Goal: Task Accomplishment & Management: Complete application form

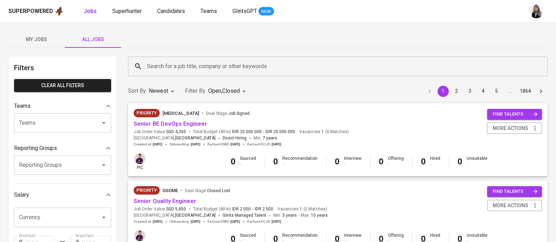
click at [400, 37] on div "My Jobs All Jobs" at bounding box center [277, 39] width 539 height 17
click at [373, 34] on div "My Jobs All Jobs" at bounding box center [277, 39] width 539 height 17
click at [535, 34] on div "My Jobs All Jobs" at bounding box center [277, 39] width 539 height 17
click at [172, 70] on input "Search for a job title, company or other keywords" at bounding box center [339, 66] width 389 height 13
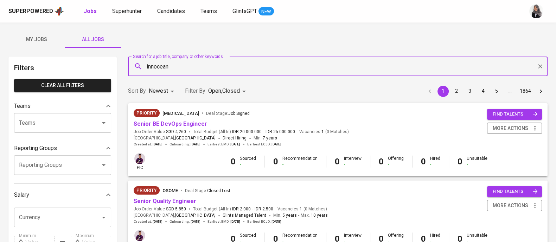
type input "innocean"
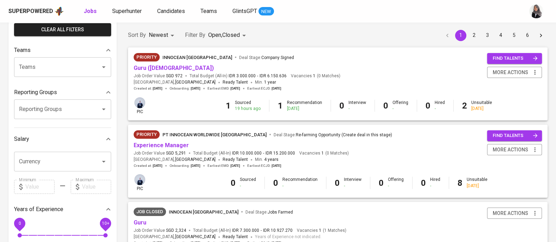
scroll to position [56, 0]
click at [164, 143] on link "Experience Manager" at bounding box center [161, 145] width 55 height 7
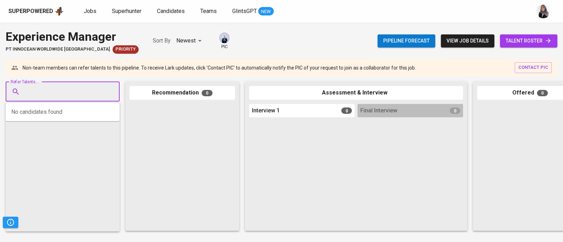
click at [79, 96] on input "Refer Talents..." at bounding box center [60, 91] width 74 height 13
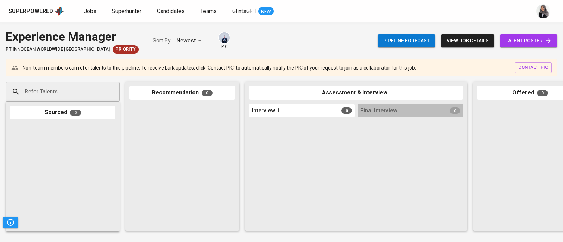
click at [379, 23] on div "Experience Manager PT Innocean Worldwide Indonesia Priority Sort By Newest NEWE…" at bounding box center [281, 133] width 563 height 220
click at [70, 84] on div "Refer Talents..." at bounding box center [63, 92] width 114 height 20
paste input "9 rinaldysumawidjaya@gmail.com"
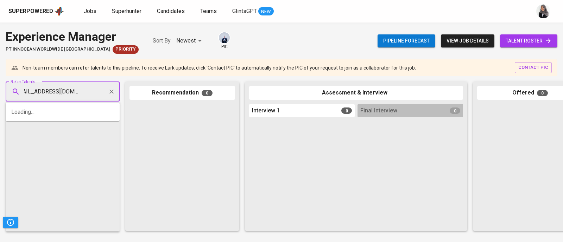
scroll to position [0, 14]
click at [25, 90] on input "9 rinaldysumawidjaya@gmail.com" at bounding box center [60, 91] width 74 height 13
type input "[EMAIL_ADDRESS][DOMAIN_NAME]"
click at [33, 90] on input "[EMAIL_ADDRESS][DOMAIN_NAME]" at bounding box center [60, 91] width 74 height 13
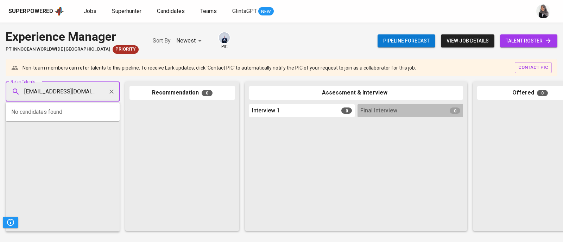
click at [40, 90] on input "[EMAIL_ADDRESS][DOMAIN_NAME]" at bounding box center [60, 91] width 74 height 13
click at [97, 94] on div "rinaldysumawidjaya@gmail.com Refer Talents..." at bounding box center [63, 92] width 114 height 20
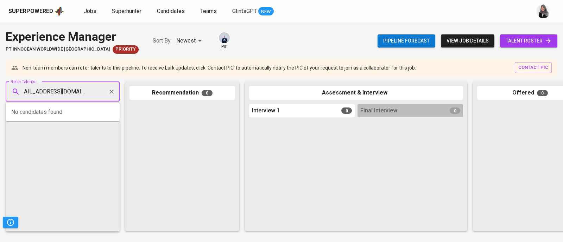
click at [97, 92] on div "rinaldysumawidjaya@gmail.com Refer Talents..." at bounding box center [63, 92] width 114 height 20
click at [95, 91] on input "rinaldysumawidjaya@gmail.com" at bounding box center [60, 91] width 74 height 13
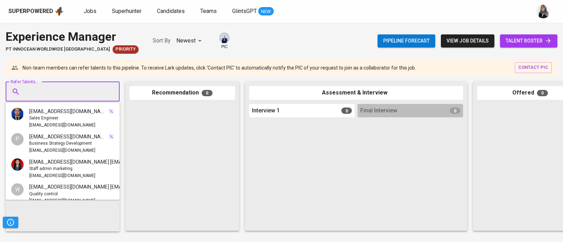
paste input "rinaldysumawidjaya@gmail.com"
click at [72, 85] on input "Refer Talents..." at bounding box center [60, 91] width 74 height 13
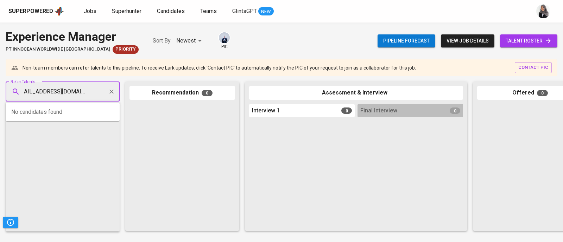
type input "rinaldysumawidjaya@gmail.com"
click at [60, 116] on span "rinaldysumawidjaya@gmail.com" at bounding box center [62, 118] width 66 height 7
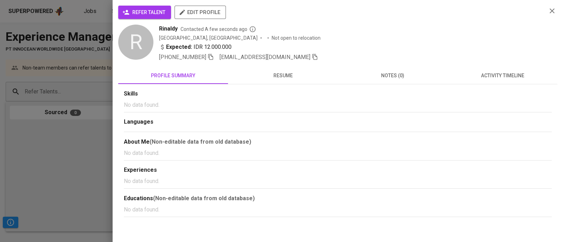
scroll to position [0, 0]
click at [132, 14] on span "refer talent" at bounding box center [144, 12] width 41 height 9
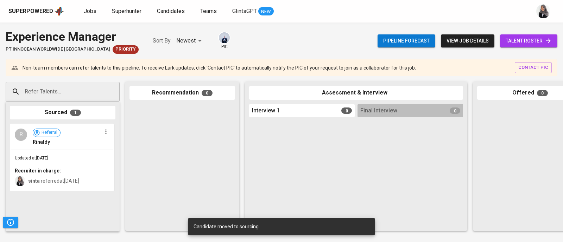
click at [403, 16] on div "Superpowered Jobs Superhunter Candidates Teams GlintsGPT NEW" at bounding box center [269, 11] width 523 height 11
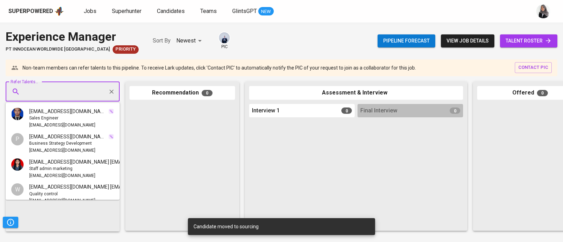
click at [93, 95] on input "Refer Talents..." at bounding box center [60, 91] width 74 height 13
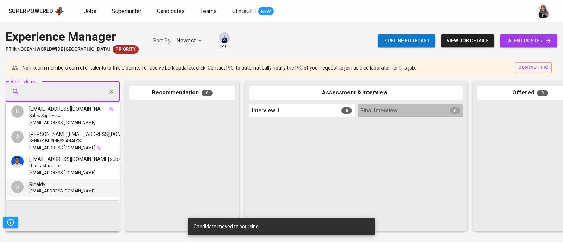
paste input "[EMAIL_ADDRESS][DOMAIN_NAME]"
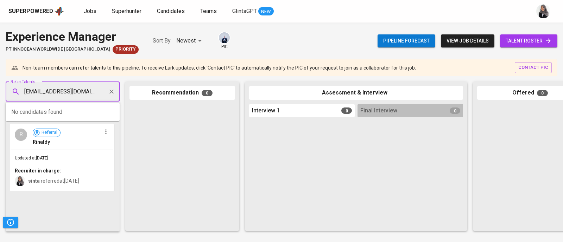
type input "[EMAIL_ADDRESS][DOMAIN_NAME]"
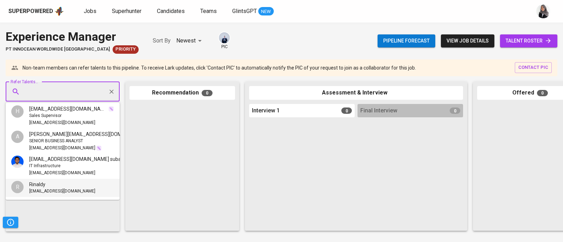
click at [51, 90] on input "Refer Talents..." at bounding box center [60, 91] width 74 height 13
paste input "[EMAIL_ADDRESS][DOMAIN_NAME]"
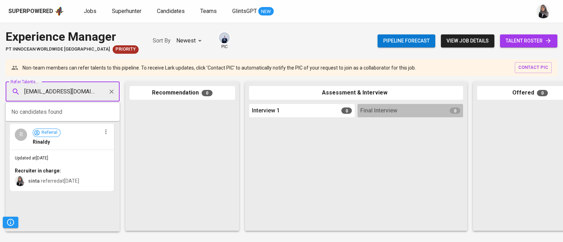
type input "[EMAIL_ADDRESS][DOMAIN_NAME]"
click at [46, 114] on span "Ega Prayoga" at bounding box center [43, 111] width 28 height 7
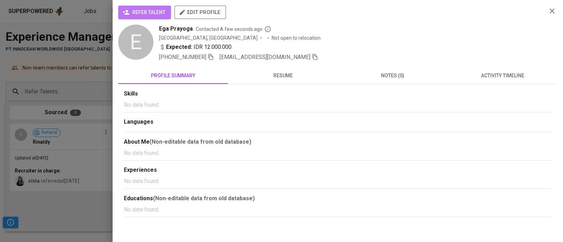
click at [142, 8] on span "refer talent" at bounding box center [144, 12] width 41 height 9
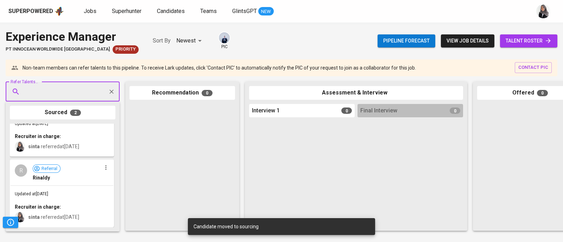
scroll to position [0, 0]
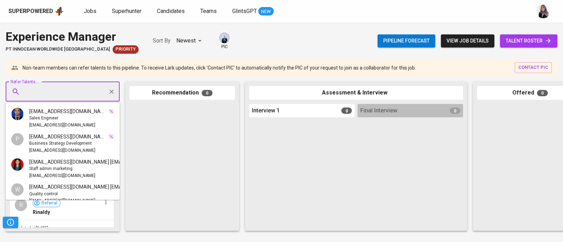
paste input "prasetyoap425@gmail.com"
click at [50, 96] on input "Refer Talents..." at bounding box center [60, 91] width 74 height 13
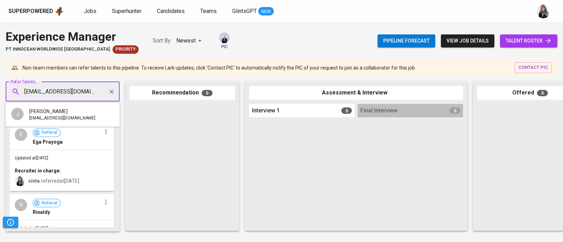
type input "prasetyoap425@gmail.com"
click at [56, 114] on span "Joan Anggi Prasetyo" at bounding box center [48, 111] width 38 height 7
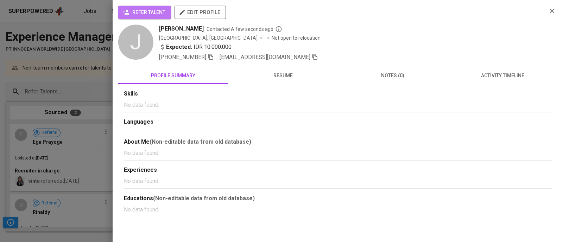
click at [142, 6] on button "refer talent" at bounding box center [144, 12] width 53 height 13
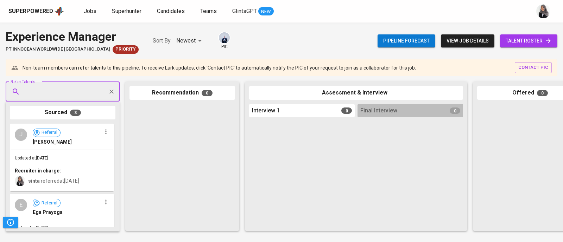
click at [534, 117] on div at bounding box center [529, 165] width 105 height 123
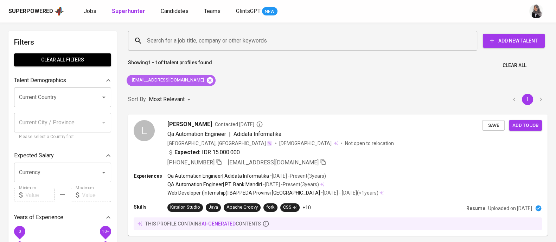
click at [207, 80] on icon at bounding box center [210, 80] width 6 height 6
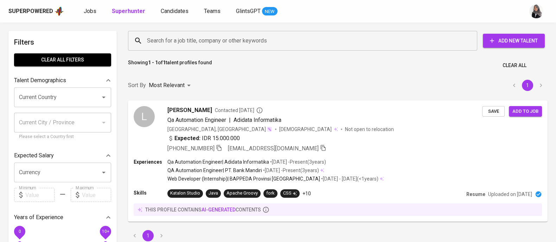
paste input "rinaldysumawidjaya@gmail.com"
click at [203, 39] on input "Search for a job title, company or other keywords" at bounding box center [304, 40] width 318 height 13
type input "rinaldysumawidjaya@gmail.com"
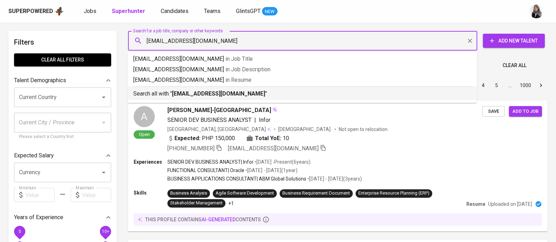
click at [212, 99] on li "Search all with " rinaldysumawidjaya@gmail.com "" at bounding box center [302, 93] width 349 height 14
click at [213, 95] on div "Sort By Most Relevant MOST_RELEVANT 1 2 3 4 5 … 1000" at bounding box center [338, 85] width 428 height 21
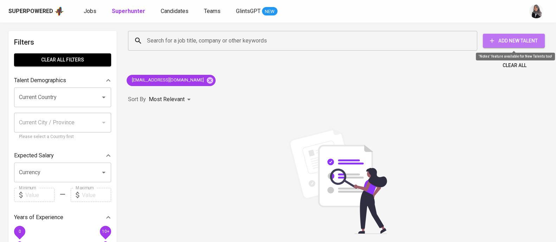
click at [501, 42] on span "Add New Talent" at bounding box center [513, 41] width 51 height 9
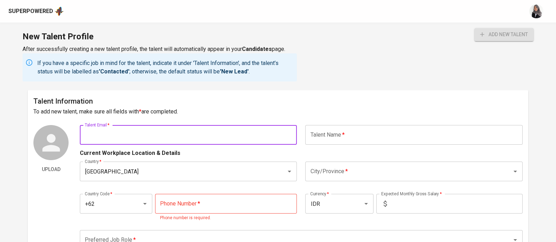
click at [161, 134] on input "text" at bounding box center [188, 135] width 217 height 20
paste input "rinaldysumawidjaya@gmail.com"
type input "rinaldysumawidjaya@gmail.com"
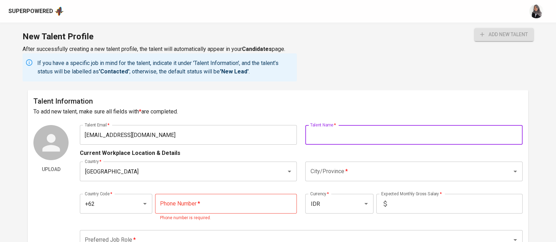
click at [353, 139] on input "text" at bounding box center [413, 135] width 217 height 20
type input "Rinaldy"
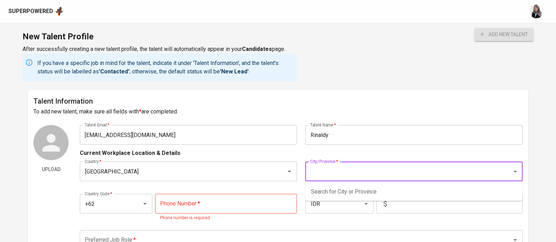
click at [334, 168] on input "City/Province   *" at bounding box center [403, 171] width 191 height 13
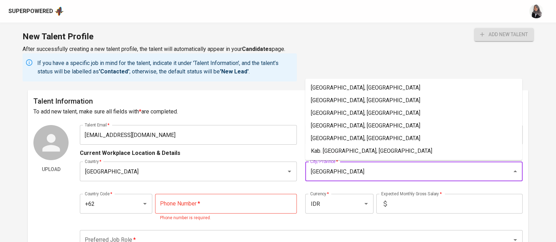
type input "Jakarta"
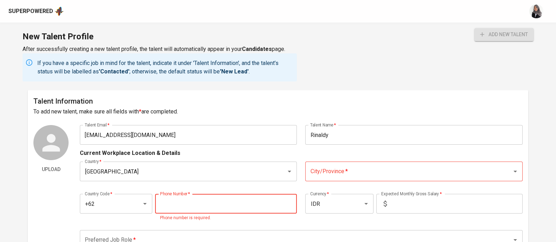
click at [199, 200] on input "tel" at bounding box center [226, 204] width 142 height 20
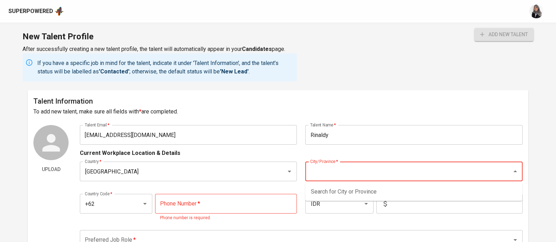
click at [348, 173] on input "City/Province   *" at bounding box center [403, 171] width 191 height 13
type input "a"
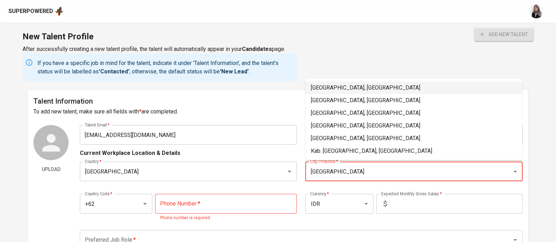
click at [344, 91] on li "Jakarta Selatan, DKI Jakarta" at bounding box center [413, 88] width 217 height 13
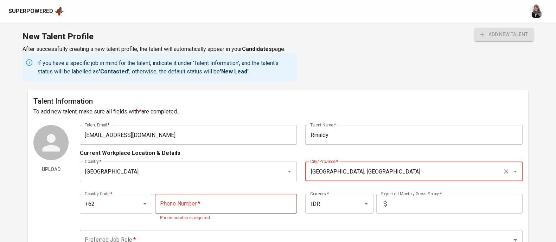
type input "Jakarta Selatan, DKI Jakarta"
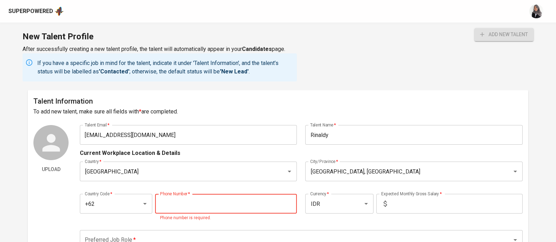
click at [214, 212] on input "tel" at bounding box center [226, 204] width 142 height 20
click at [309, 25] on div "New Talent Profile After successfully creating a new talent profile, the talent…" at bounding box center [278, 57] width 556 height 68
click at [203, 204] on input "tel" at bounding box center [226, 204] width 142 height 20
paste input "857-1590-1019"
type input "857-1590-1019"
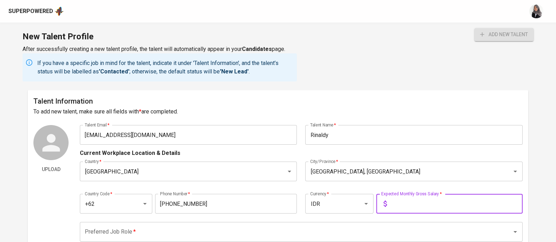
click at [415, 198] on input "text" at bounding box center [456, 204] width 133 height 20
type input "12.000.000"
click at [474, 28] on button "add new talent" at bounding box center [503, 34] width 59 height 13
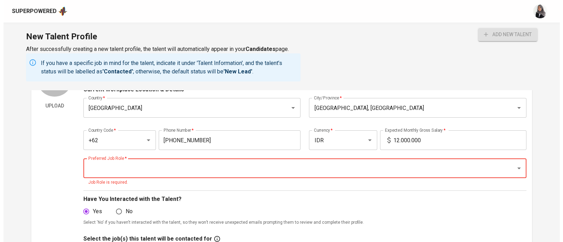
scroll to position [64, 0]
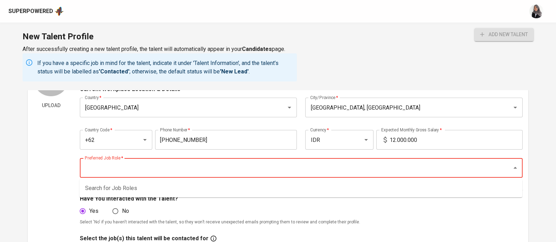
click at [317, 163] on input "Preferred Job Role   *" at bounding box center [291, 167] width 417 height 13
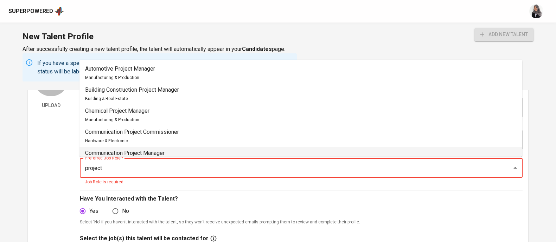
click at [238, 151] on li "Communication Project Manager Hardware & Electronic" at bounding box center [300, 157] width 443 height 21
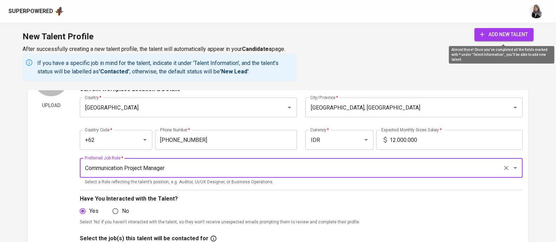
type input "Communication Project Manager"
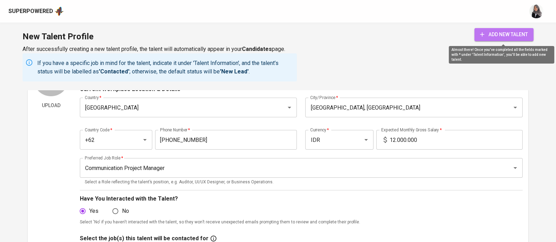
click at [488, 33] on span "add new talent" at bounding box center [504, 34] width 48 height 9
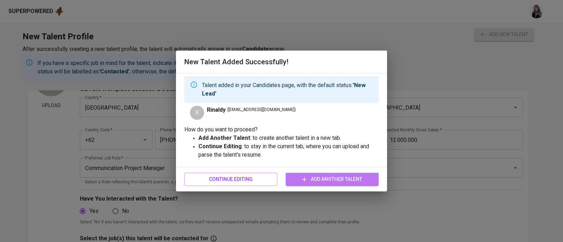
click at [308, 183] on span "Add Another Talent" at bounding box center [332, 179] width 82 height 9
click at [28, 25] on div "New Talent Added Successfully! Talent added in your Candidates page, with the d…" at bounding box center [281, 121] width 563 height 242
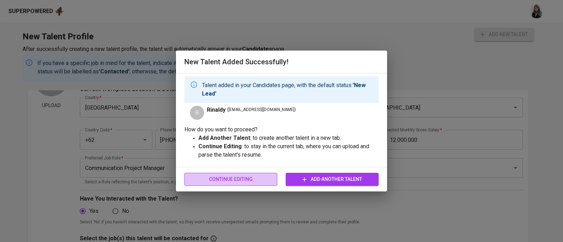
click at [213, 178] on span "Continue Editing" at bounding box center [231, 179] width 82 height 9
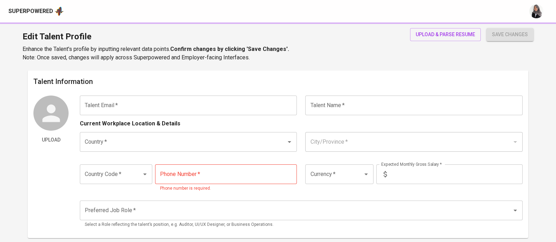
type input "rinaldysumawidjaya@gmail.com"
type input "Rinaldy"
type input "[GEOGRAPHIC_DATA]"
type input "Jakarta Selatan, DKI Jakarta"
type input "+62"
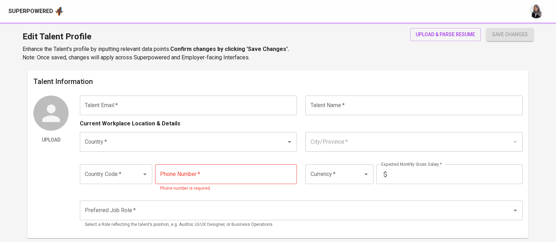
type input "857-1590-1019"
type input "IDR"
type input "Communication Project Manager"
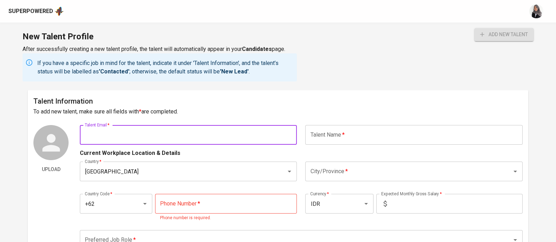
click at [160, 130] on input "text" at bounding box center [188, 135] width 217 height 20
paste input "eprayoga561@gmail.com"
type input "eprayoga561@gmail.com"
click at [474, 28] on button "add new talent" at bounding box center [503, 34] width 59 height 13
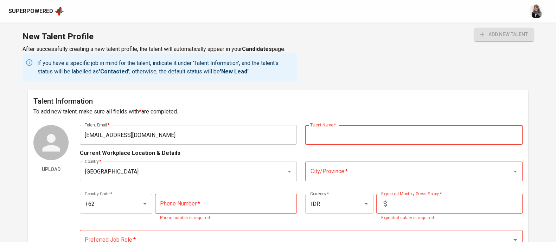
click at [354, 128] on input "text" at bounding box center [413, 135] width 217 height 20
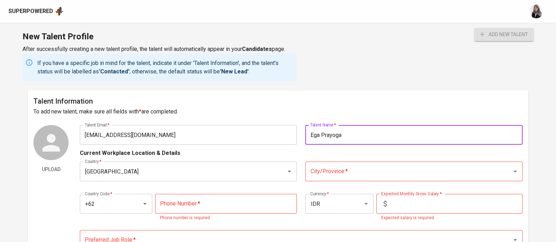
click at [329, 178] on div "City/Province *" at bounding box center [413, 172] width 217 height 20
type input "Ega Prayoga"
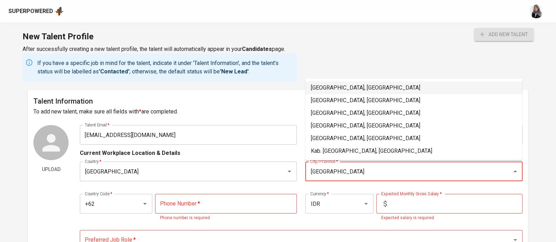
click at [343, 87] on li "Jakarta Selatan, DKI Jakarta" at bounding box center [413, 88] width 217 height 13
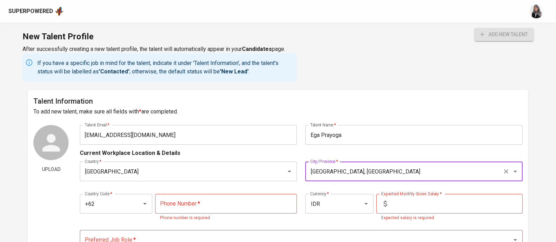
type input "Jakarta Selatan, DKI Jakarta"
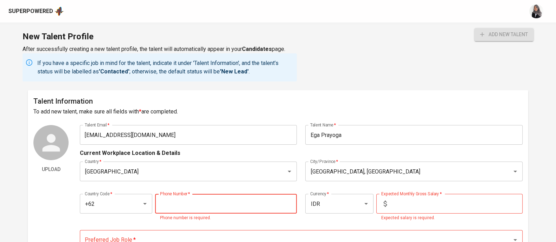
click at [205, 212] on input "tel" at bounding box center [226, 204] width 142 height 20
click at [325, 70] on div "New Talent Profile After successfully creating a new talent profile, the talent…" at bounding box center [278, 57] width 556 height 68
click at [192, 203] on input "tel" at bounding box center [226, 204] width 142 height 20
type input "0"
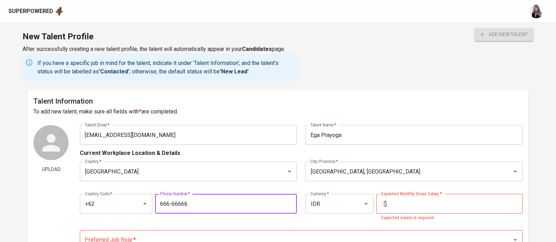
type input "666-66666"
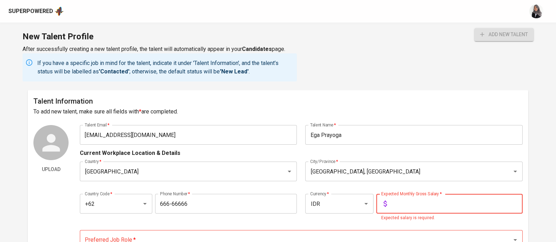
click at [399, 201] on input "text" at bounding box center [456, 204] width 133 height 20
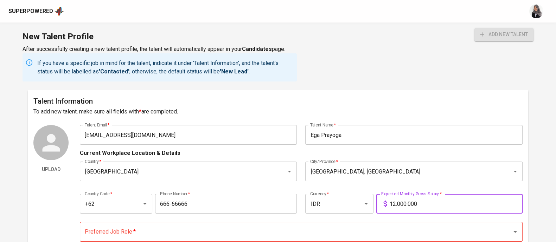
type input "12.000.000"
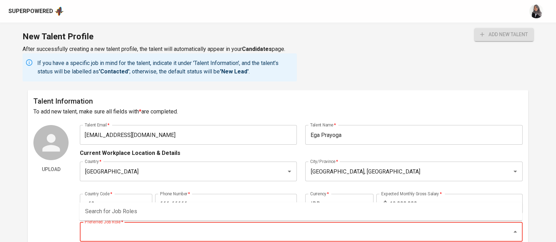
click at [244, 227] on input "Preferred Job Role   *" at bounding box center [291, 231] width 417 height 13
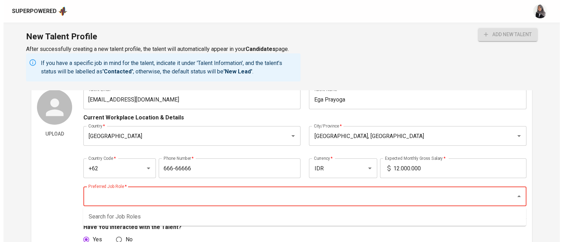
scroll to position [36, 0]
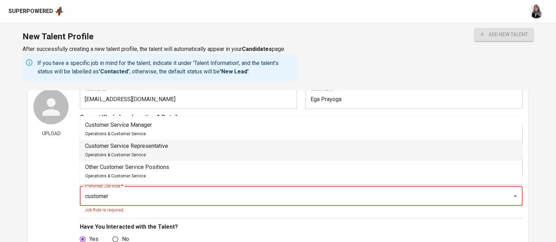
click at [199, 155] on li "Customer Service Representative Operations & Customer Service" at bounding box center [300, 150] width 443 height 21
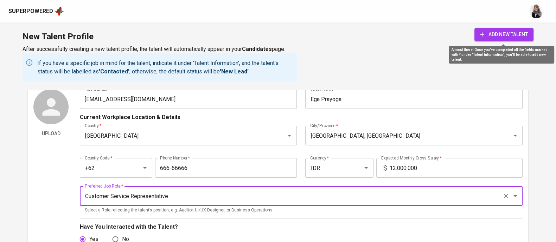
type input "Customer Service Representative"
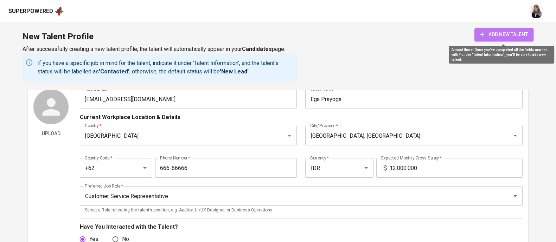
click at [483, 32] on icon "submit" at bounding box center [482, 34] width 7 height 7
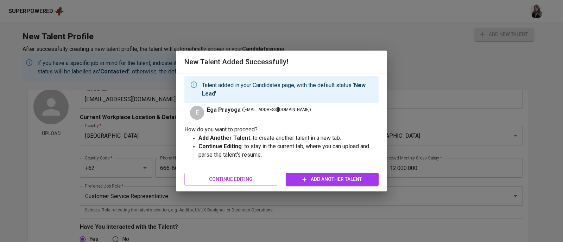
click at [300, 178] on span "Add Another Talent" at bounding box center [332, 179] width 82 height 9
drag, startPoint x: 301, startPoint y: 236, endPoint x: 378, endPoint y: 81, distance: 173.6
click at [378, 81] on div "Talent added in your Candidates page, with the default status: 'New Lead'" at bounding box center [281, 89] width 194 height 27
click at [323, 179] on span "Add Another Talent" at bounding box center [332, 179] width 82 height 9
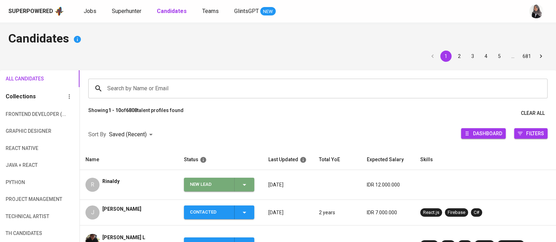
click at [240, 185] on icon "button" at bounding box center [244, 185] width 8 height 8
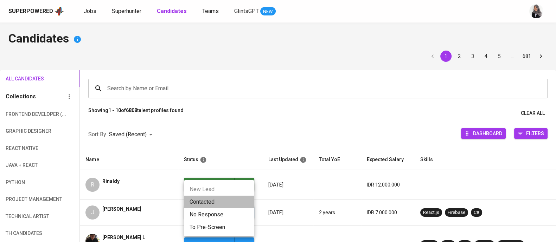
click at [204, 199] on li "Contacted" at bounding box center [219, 202] width 70 height 13
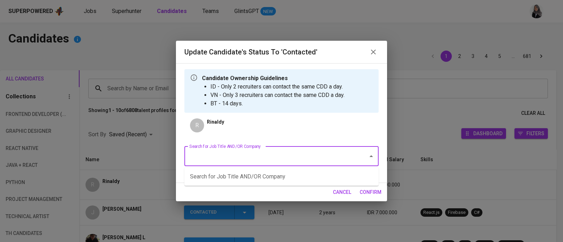
click at [269, 155] on input "Search for Job Title AND/OR Company" at bounding box center [271, 156] width 168 height 13
type input "i"
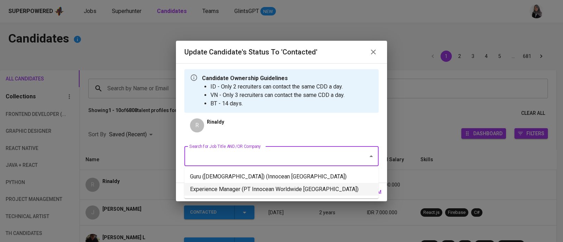
click at [276, 190] on li "Experience Manager (PT Innocean Worldwide [GEOGRAPHIC_DATA])" at bounding box center [281, 189] width 194 height 13
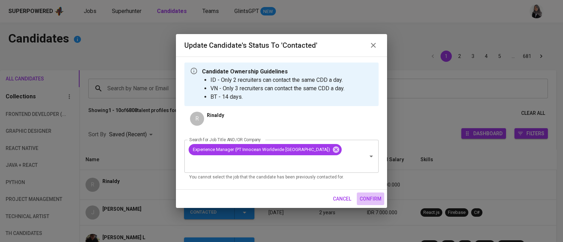
click at [372, 195] on span "confirm" at bounding box center [370, 199] width 22 height 9
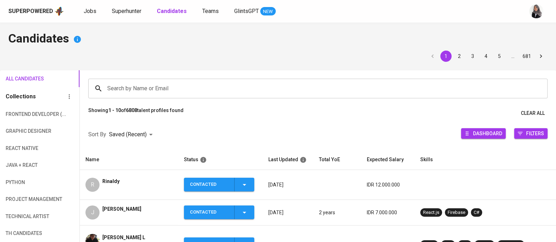
click at [123, 180] on div "R Rinaldy" at bounding box center [128, 185] width 87 height 14
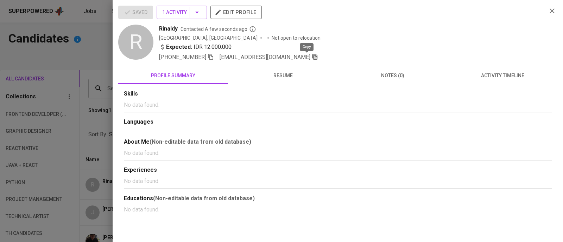
click at [312, 56] on icon "button" at bounding box center [315, 57] width 6 height 6
click at [81, 52] on div at bounding box center [281, 121] width 563 height 242
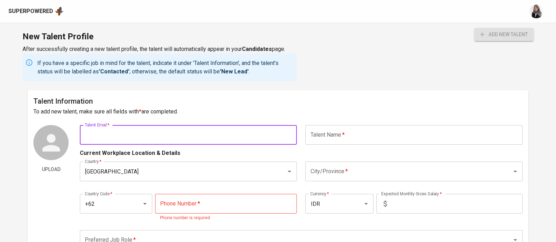
click at [158, 134] on input "text" at bounding box center [188, 135] width 217 height 20
paste input "[EMAIL_ADDRESS][DOMAIN_NAME] |"
type input "[EMAIL_ADDRESS][DOMAIN_NAME]"
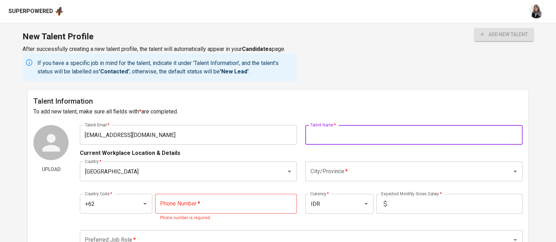
click at [323, 136] on input "text" at bounding box center [413, 135] width 217 height 20
type input "P"
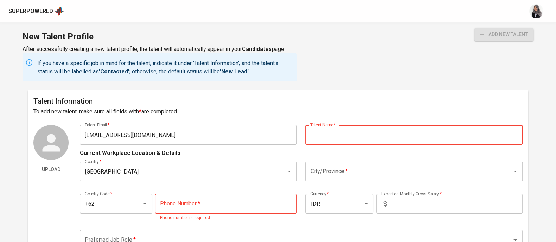
click at [367, 137] on input "text" at bounding box center [413, 135] width 217 height 20
type input "[PERSON_NAME]"
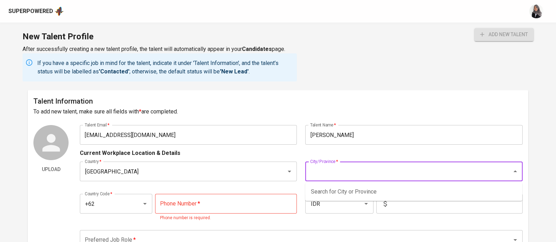
click at [330, 175] on input "City/Province   *" at bounding box center [403, 171] width 191 height 13
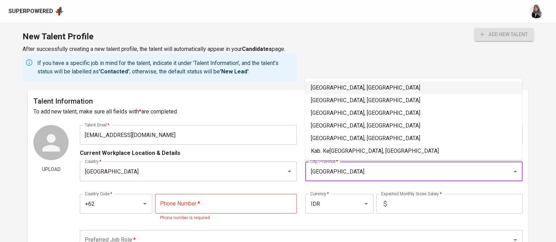
click at [336, 90] on li "[GEOGRAPHIC_DATA], [GEOGRAPHIC_DATA]" at bounding box center [413, 88] width 217 height 13
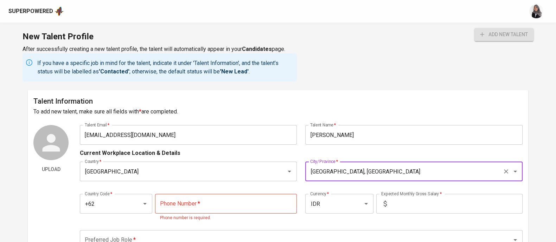
type input "[GEOGRAPHIC_DATA], [GEOGRAPHIC_DATA]"
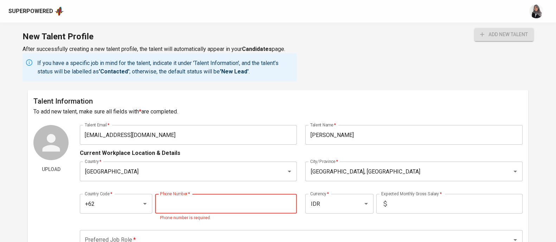
click at [203, 206] on input "tel" at bounding box center [226, 204] width 142 height 20
click at [327, 57] on div "New Talent Profile After successfully creating a new talent profile, the talent…" at bounding box center [278, 57] width 556 height 68
paste input "898-8865-129"
click at [198, 206] on input "tel" at bounding box center [226, 204] width 142 height 20
type input "898-8865-129"
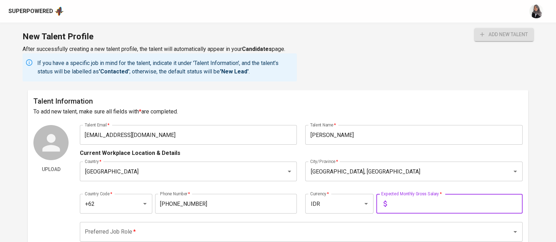
click at [421, 203] on input "text" at bounding box center [456, 204] width 133 height 20
type input "10.000.000"
click at [474, 28] on button "add new talent" at bounding box center [503, 34] width 59 height 13
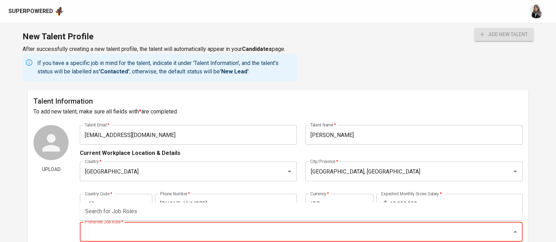
click at [309, 227] on input "Preferred Job Role   *" at bounding box center [291, 231] width 417 height 13
click at [474, 28] on button "add new talent" at bounding box center [503, 34] width 59 height 13
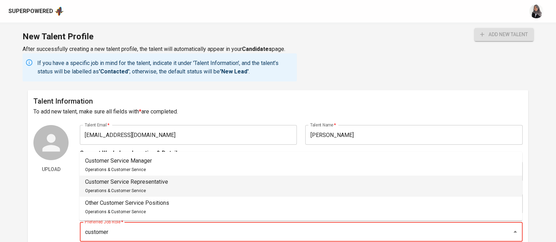
click at [197, 185] on li "Customer Service Representative Operations & Customer Service" at bounding box center [300, 186] width 443 height 21
type input "Customer Service Representative"
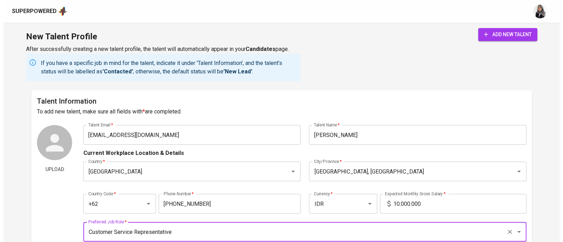
scroll to position [95, 0]
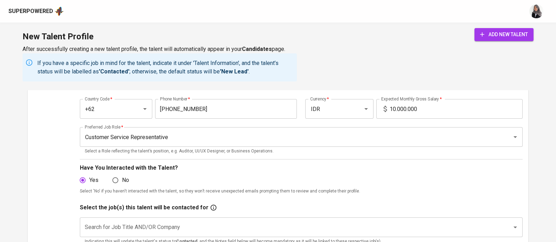
click at [502, 27] on div "New Talent Profile After successfully creating a new talent profile, the talent…" at bounding box center [278, 57] width 556 height 68
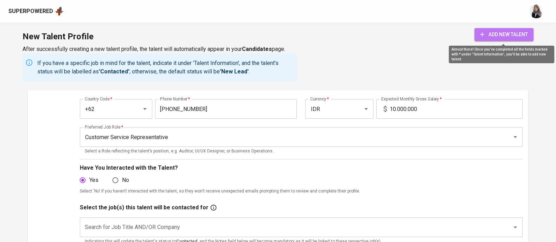
click at [502, 32] on span "add new talent" at bounding box center [504, 34] width 48 height 9
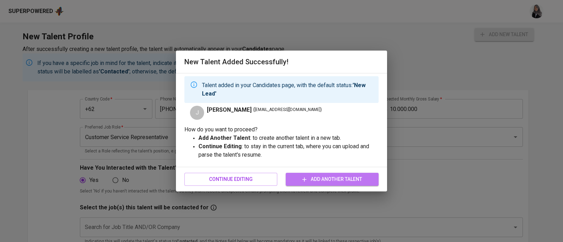
click at [326, 179] on span "Add Another Talent" at bounding box center [332, 179] width 82 height 9
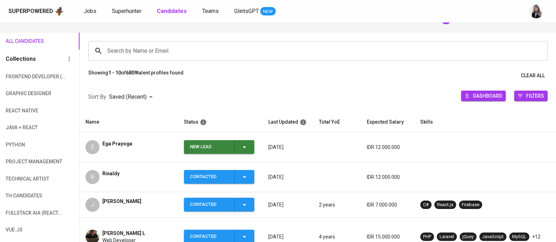
scroll to position [39, 0]
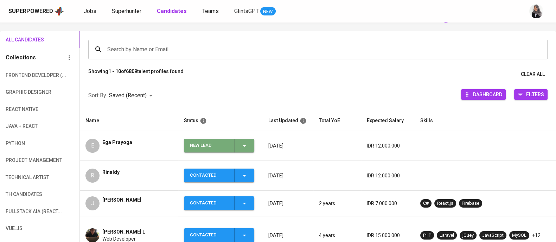
click at [240, 143] on icon "button" at bounding box center [244, 146] width 8 height 8
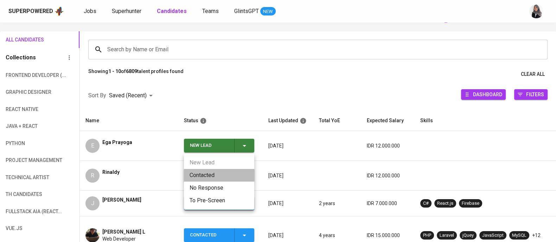
click at [211, 173] on li "Contacted" at bounding box center [219, 175] width 70 height 13
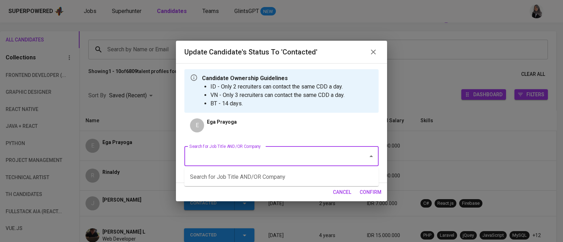
click at [248, 159] on input "Search for Job Title AND/OR Company" at bounding box center [271, 156] width 168 height 13
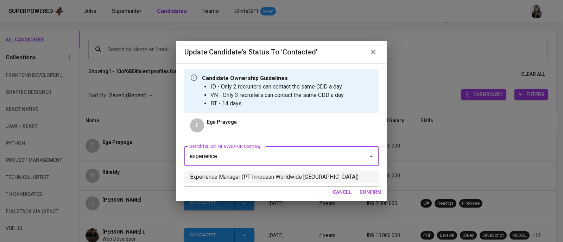
click at [278, 179] on li "Experience Manager (PT Innocean Worldwide [GEOGRAPHIC_DATA])" at bounding box center [281, 177] width 194 height 13
type input "experience"
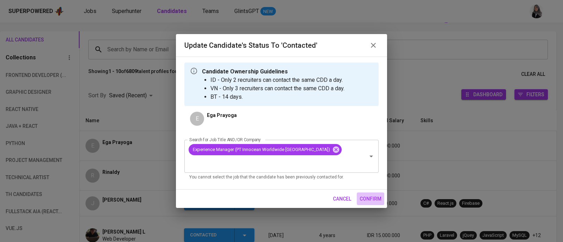
click at [362, 195] on span "confirm" at bounding box center [370, 199] width 22 height 9
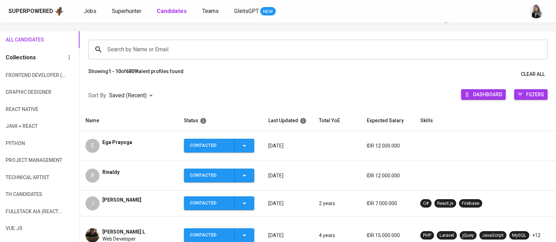
click at [117, 150] on div "Ega Prayoga" at bounding box center [117, 146] width 30 height 14
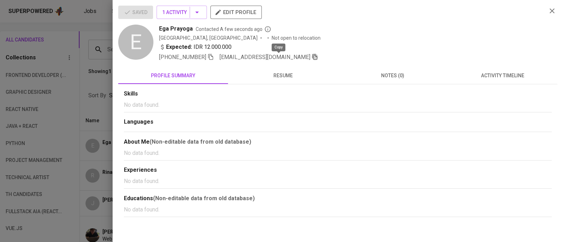
click at [312, 57] on icon "button" at bounding box center [314, 57] width 5 height 6
click at [97, 55] on div at bounding box center [281, 121] width 563 height 242
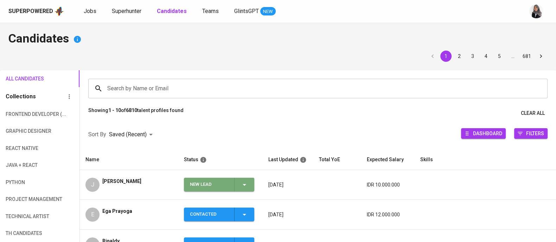
click at [248, 186] on icon "button" at bounding box center [244, 185] width 8 height 8
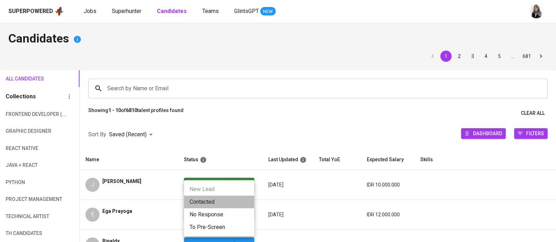
click at [212, 205] on li "Contacted" at bounding box center [219, 202] width 70 height 13
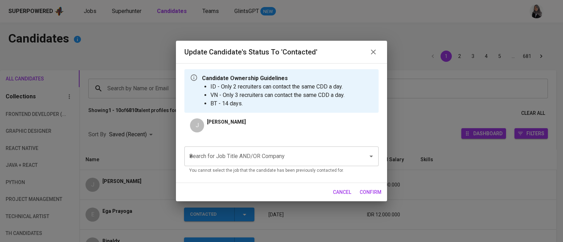
click at [252, 159] on input "e" at bounding box center [271, 156] width 168 height 13
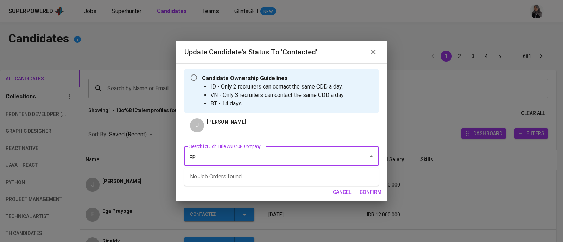
type input "x"
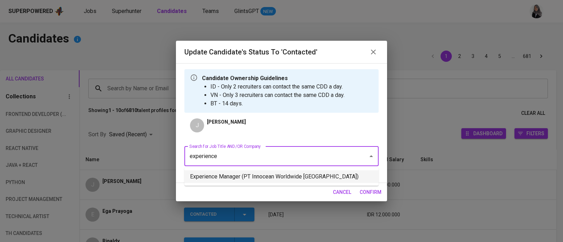
click at [277, 183] on ul "Experience Manager (PT Innocean Worldwide Indonesia)" at bounding box center [281, 177] width 194 height 18
click at [278, 182] on li "Experience Manager (PT Innocean Worldwide Indonesia)" at bounding box center [281, 177] width 194 height 13
type input "experience"
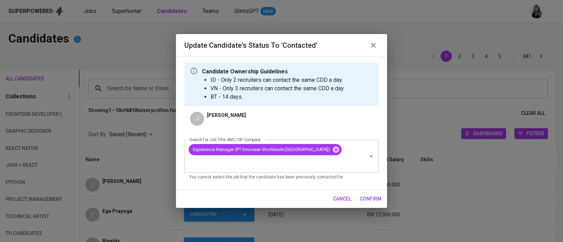
click at [361, 195] on span "confirm" at bounding box center [370, 199] width 22 height 9
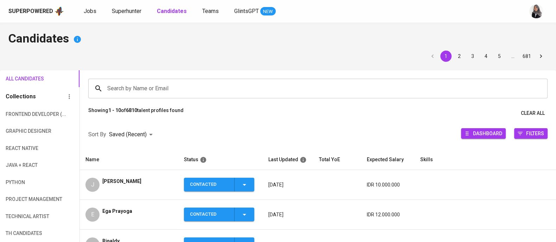
click at [141, 186] on div "Joan Anggi Prasetyo" at bounding box center [121, 185] width 39 height 14
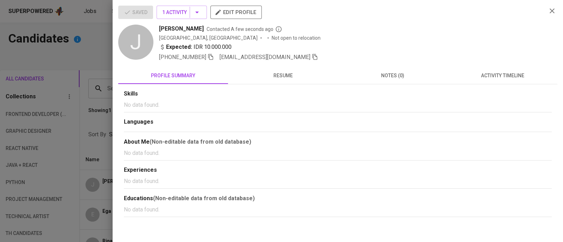
click at [291, 60] on span "prasetyoap425@gmail.com" at bounding box center [268, 57] width 98 height 8
click at [312, 56] on icon "button" at bounding box center [315, 57] width 6 height 6
